Goal: Entertainment & Leisure: Consume media (video, audio)

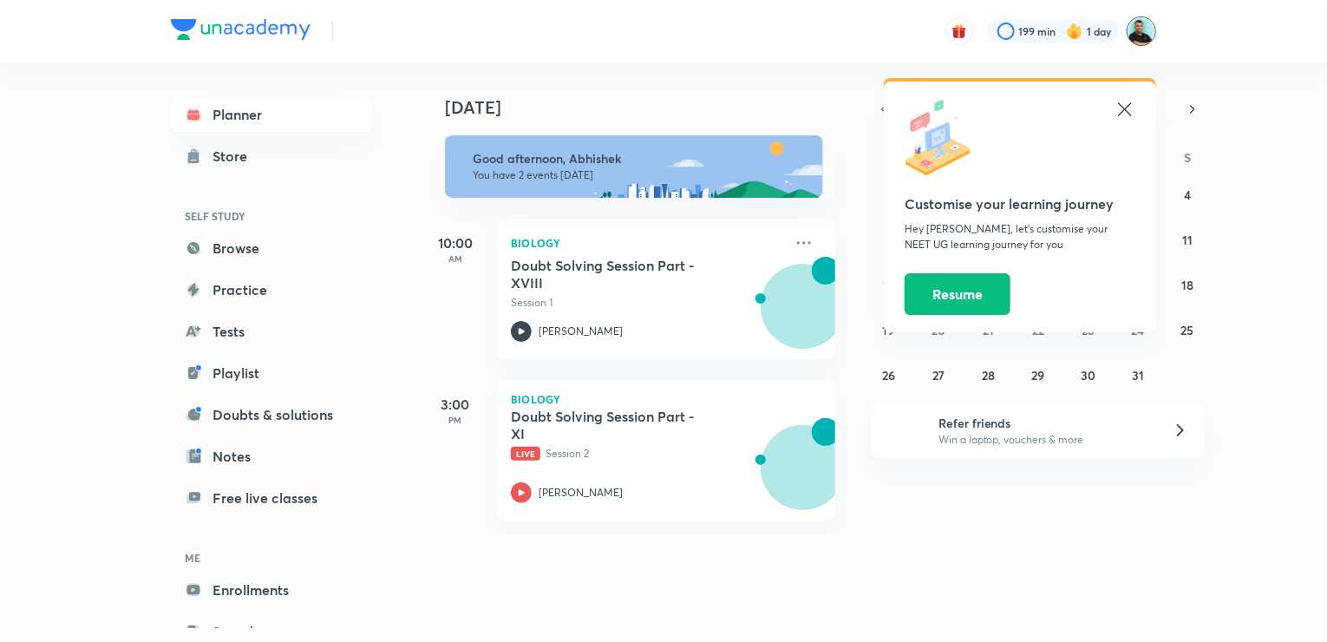
click at [1145, 33] on img at bounding box center [1140, 30] width 29 height 29
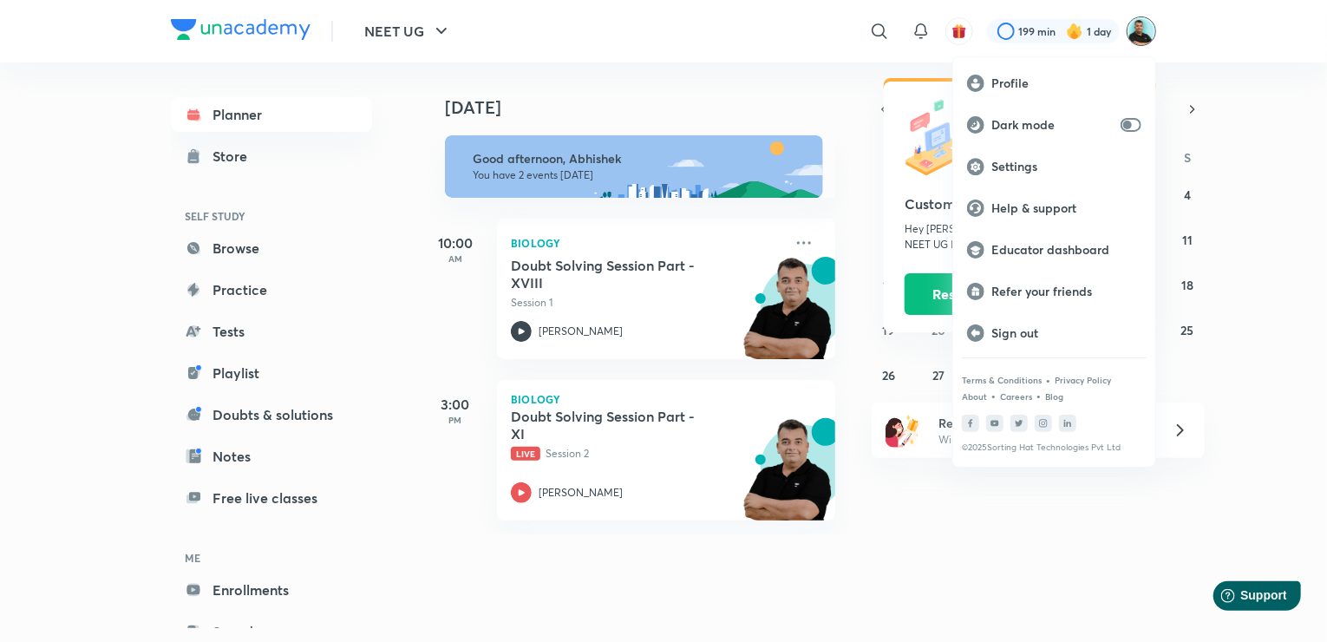
click at [656, 437] on div at bounding box center [663, 321] width 1327 height 642
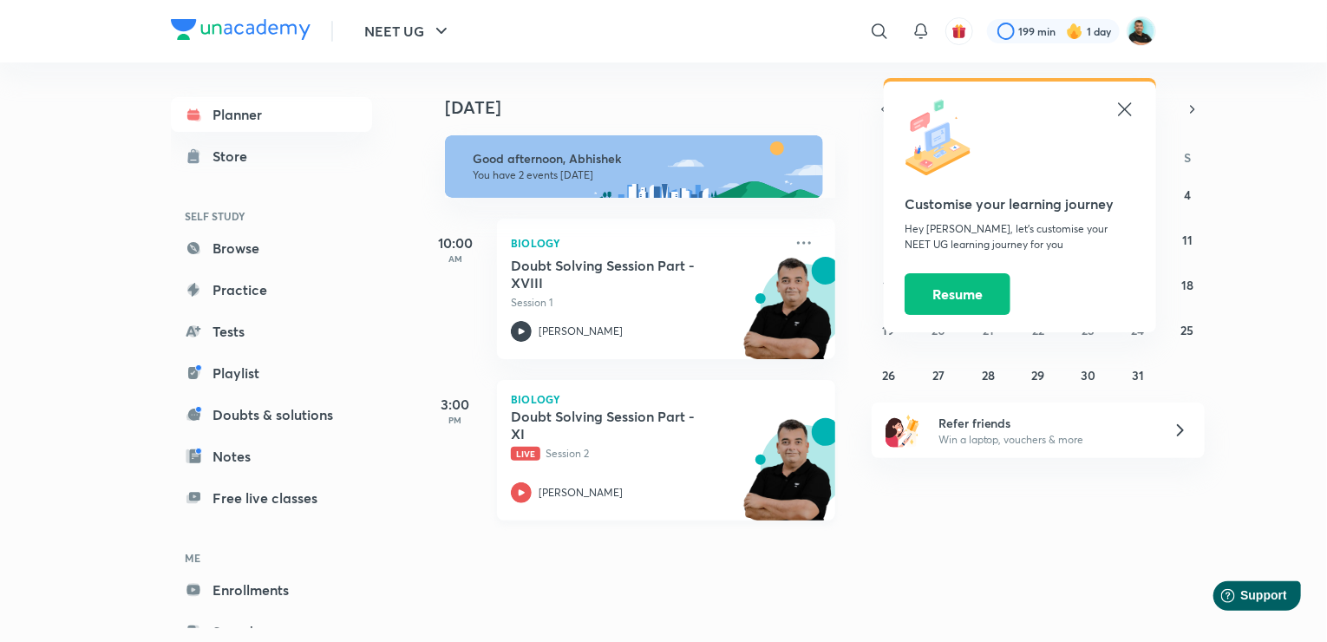
click at [637, 416] on h5 "Doubt Solving Session Part -XI" at bounding box center [619, 425] width 216 height 35
